Goal: Transaction & Acquisition: Purchase product/service

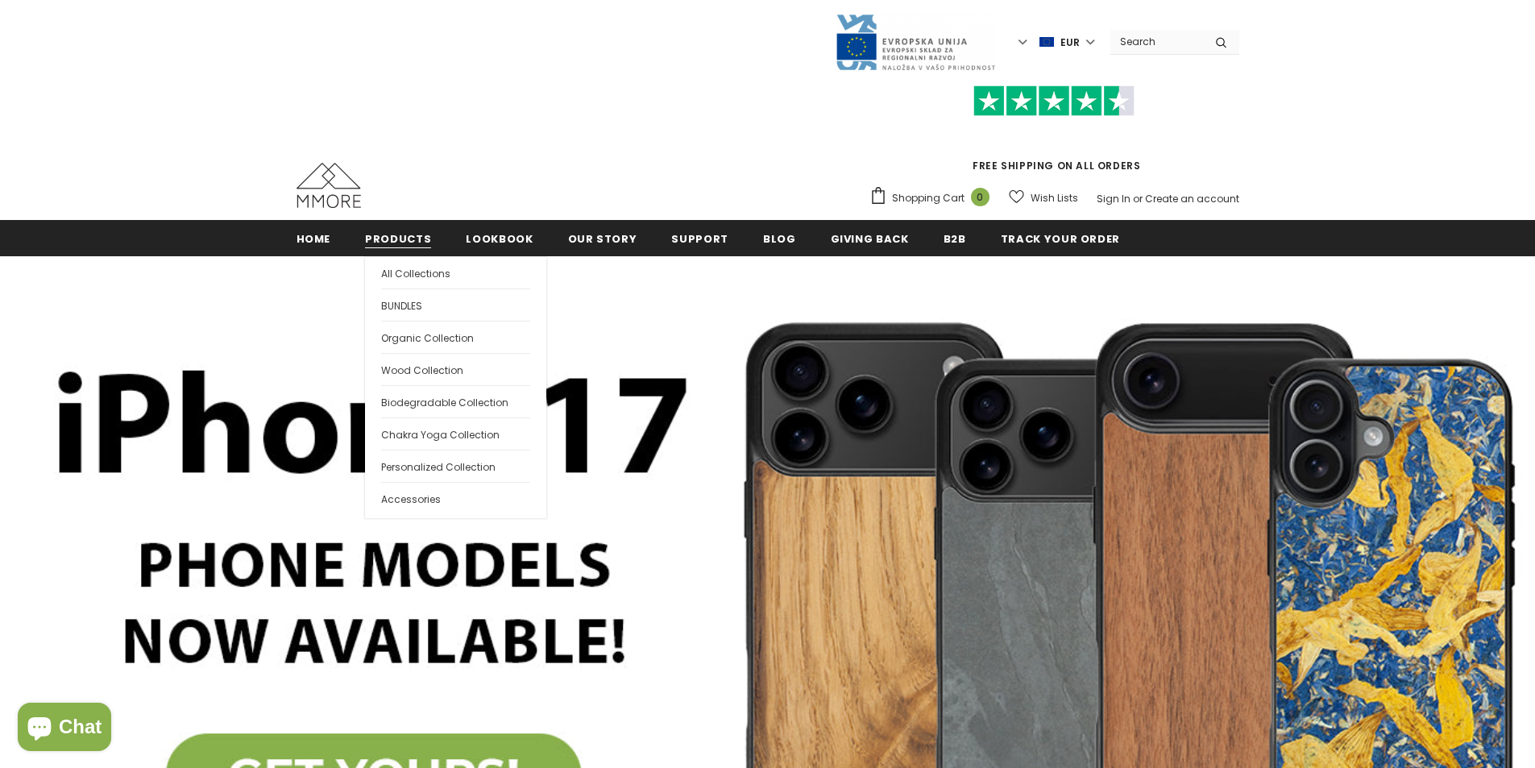
click at [401, 243] on span "Products" at bounding box center [398, 238] width 66 height 15
click at [403, 263] on link "All Collections" at bounding box center [455, 272] width 149 height 31
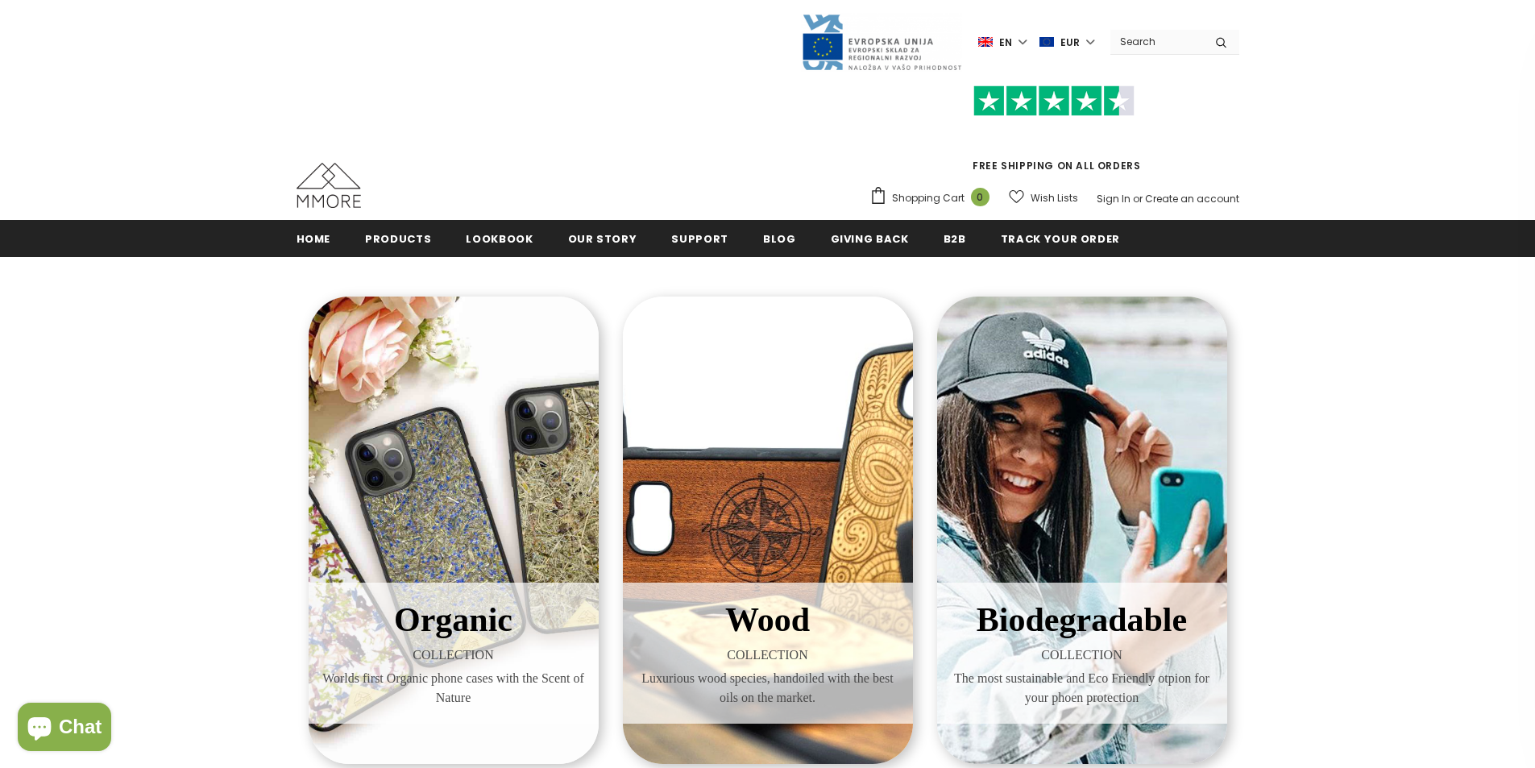
click at [505, 526] on div "Organic COLLECTION Worlds first Organic phone cases with the Scent of Nature" at bounding box center [454, 530] width 290 height 467
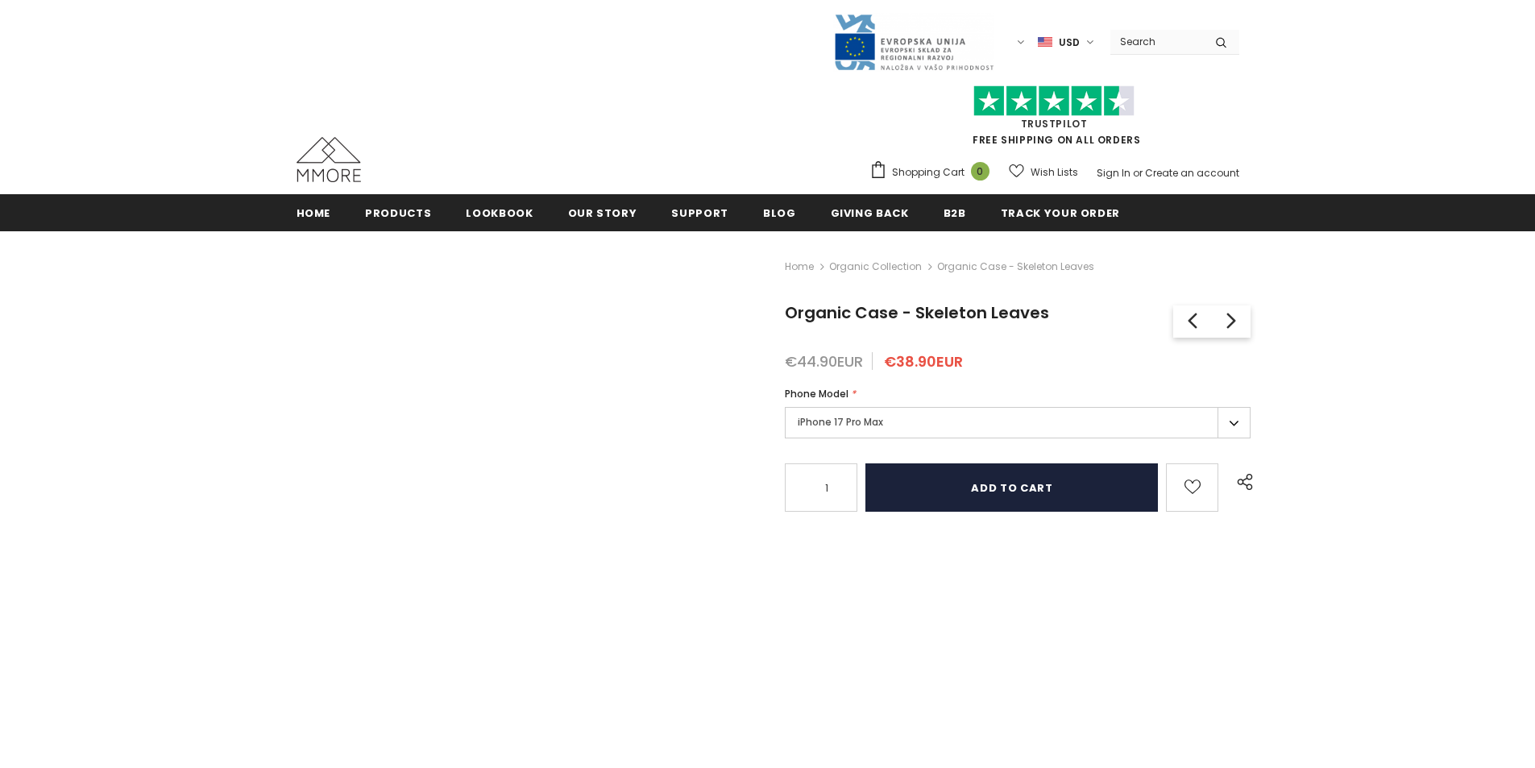
click at [929, 488] on input "Add to cart" at bounding box center [1012, 487] width 293 height 48
